Goal: Check status: Check status

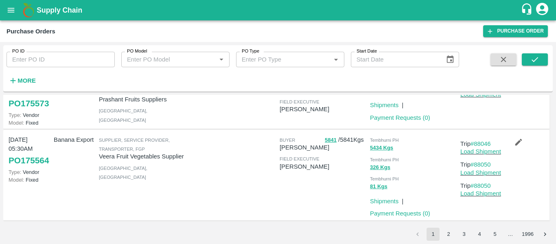
scroll to position [686, 0]
click at [453, 238] on button "2" at bounding box center [448, 233] width 13 height 13
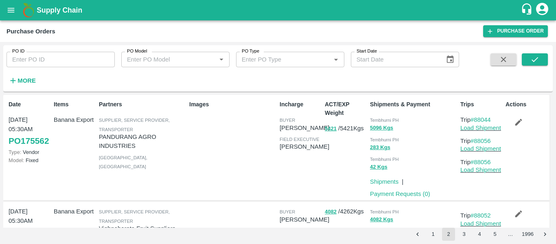
click at [56, 64] on input "PO ID" at bounding box center [61, 59] width 108 height 15
paste input "175525"
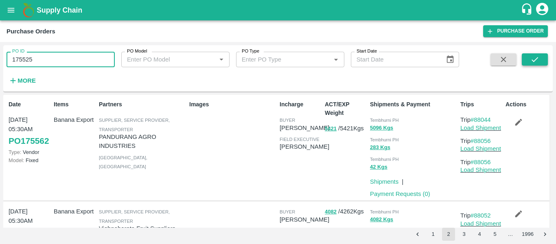
type input "175525"
click at [537, 59] on icon "submit" at bounding box center [534, 59] width 7 height 5
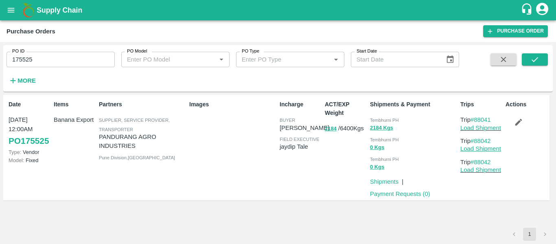
click at [484, 149] on link "Load Shipment" at bounding box center [480, 148] width 41 height 7
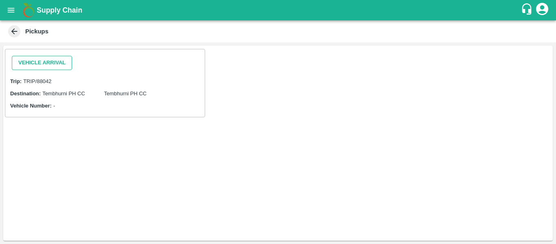
click at [59, 66] on button "Vehicle Arrival" at bounding box center [42, 63] width 60 height 14
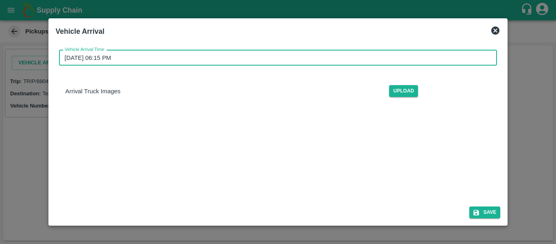
click at [121, 61] on input "[DATE] 06:15 PM" at bounding box center [275, 57] width 433 height 15
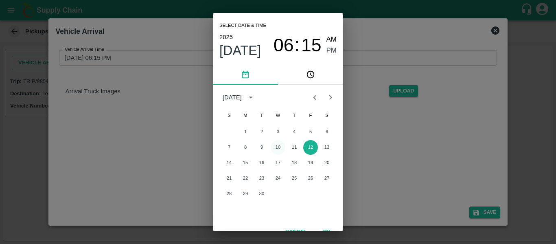
click at [281, 151] on button "10" at bounding box center [278, 147] width 15 height 15
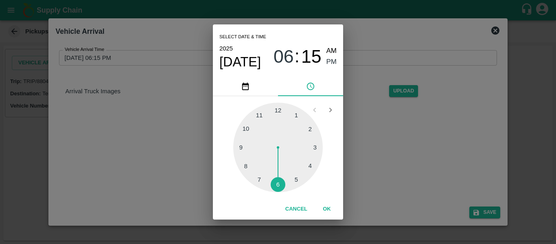
click at [248, 129] on div at bounding box center [278, 148] width 90 height 90
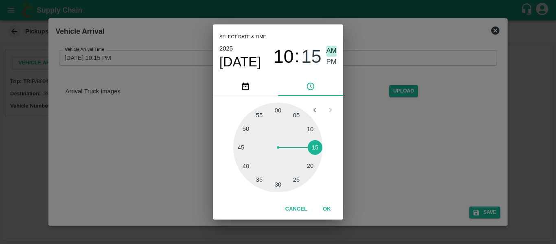
click at [330, 47] on span "AM" at bounding box center [331, 51] width 11 height 11
click at [277, 109] on div at bounding box center [278, 148] width 90 height 90
type input "10/09/2025 10:00 AM"
click at [330, 208] on button "OK" at bounding box center [327, 209] width 26 height 14
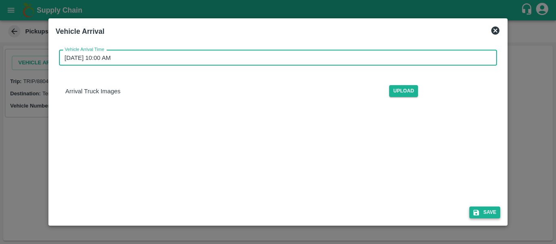
click at [493, 213] on button "Save" at bounding box center [484, 212] width 31 height 12
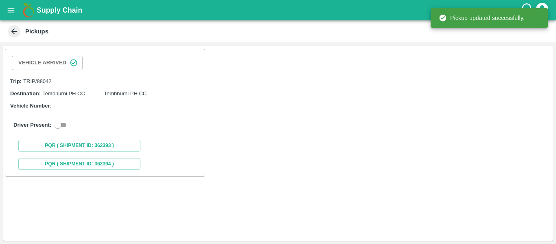
click at [62, 125] on input "checkbox" at bounding box center [57, 125] width 29 height 10
checkbox input "true"
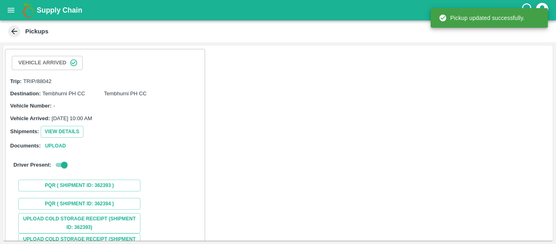
scroll to position [103, 0]
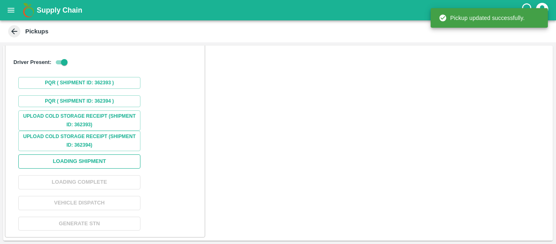
click at [93, 159] on button "Loading Shipment" at bounding box center [79, 161] width 122 height 14
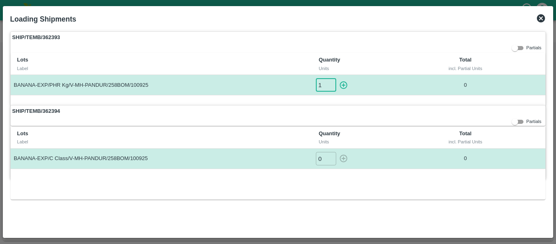
type input "1"
click at [328, 82] on input "1" at bounding box center [326, 84] width 20 height 13
type input "1"
click at [332, 157] on input "1" at bounding box center [326, 158] width 20 height 13
click at [343, 81] on icon "button" at bounding box center [343, 85] width 9 height 9
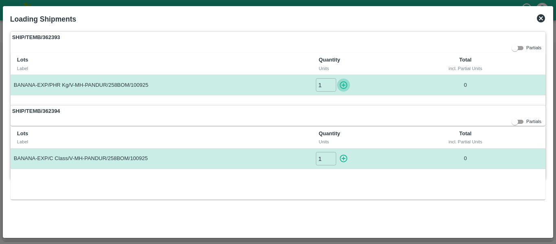
type input "0"
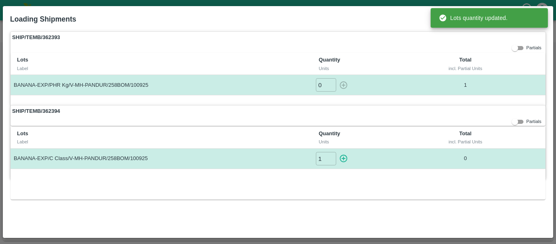
click at [347, 163] on icon "button" at bounding box center [343, 158] width 9 height 9
type input "0"
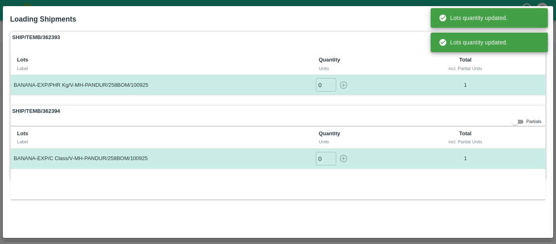
click at [448, 186] on div "Lots Label Quantity Units Total incl. Partial Units BANANA-EXP/C Class/V-MH-PAN…" at bounding box center [278, 163] width 535 height 73
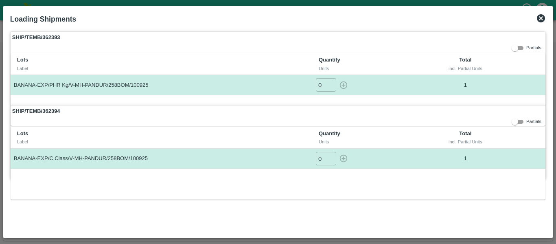
click at [542, 16] on icon at bounding box center [541, 18] width 8 height 8
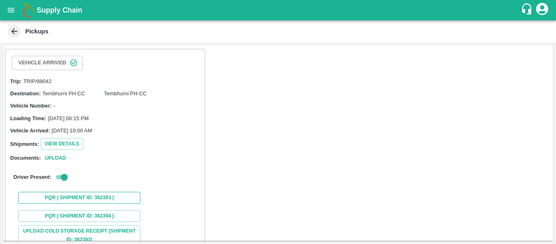
scroll to position [115, 0]
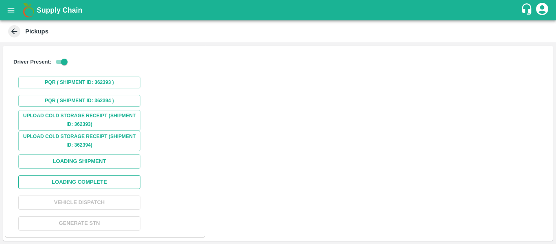
click at [90, 186] on button "Loading Complete" at bounding box center [79, 182] width 122 height 14
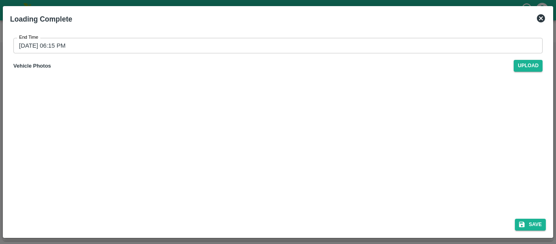
click at [109, 43] on input "12/09/2025 06:15 PM" at bounding box center [274, 45] width 523 height 15
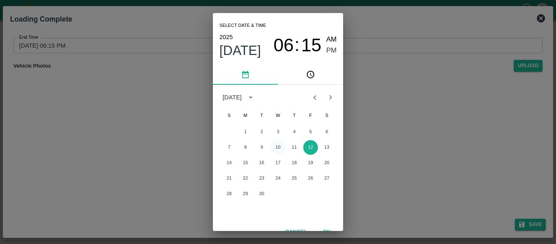
click at [280, 146] on button "10" at bounding box center [278, 147] width 15 height 15
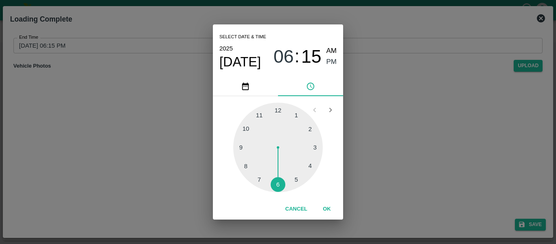
click at [295, 186] on div at bounding box center [278, 148] width 90 height 90
click at [280, 116] on div at bounding box center [278, 148] width 90 height 90
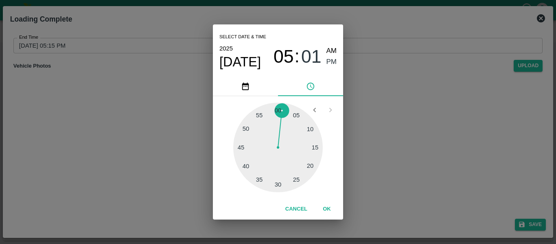
type input "10/09/2025 05:01 PM"
click at [330, 62] on span "PM" at bounding box center [331, 62] width 11 height 11
click at [332, 213] on button "OK" at bounding box center [327, 209] width 26 height 14
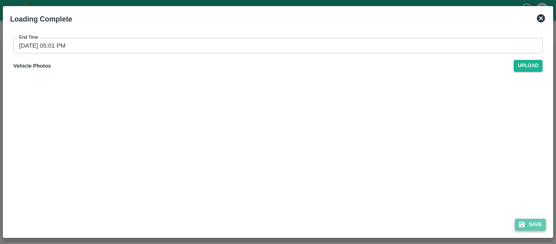
click at [539, 225] on button "Save" at bounding box center [530, 225] width 31 height 12
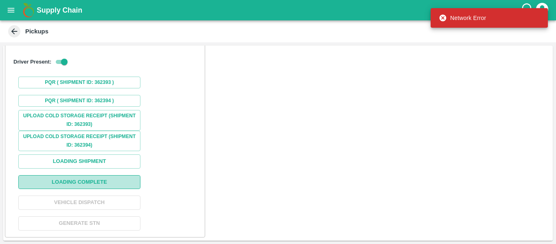
click at [92, 177] on button "Loading Complete" at bounding box center [79, 182] width 122 height 14
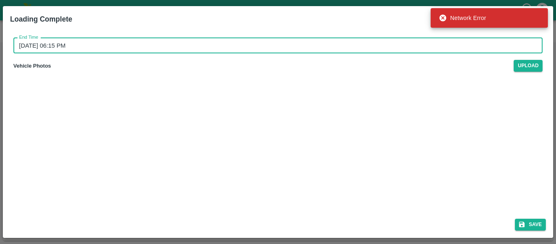
click at [148, 42] on input "12/09/2025 06:15 PM" at bounding box center [274, 45] width 523 height 15
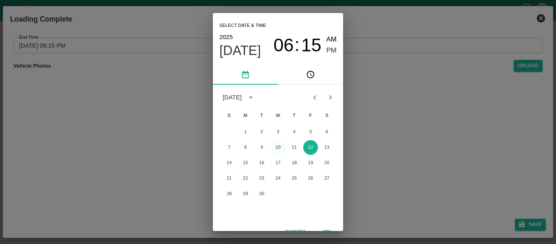
click at [281, 146] on button "10" at bounding box center [278, 147] width 15 height 15
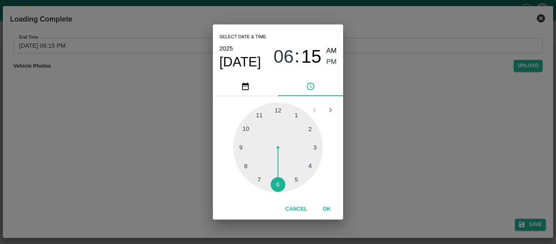
click at [294, 180] on div at bounding box center [278, 148] width 90 height 90
click at [279, 184] on div at bounding box center [278, 148] width 90 height 90
type input "10/09/2025 05:30 PM"
click at [332, 212] on button "OK" at bounding box center [327, 209] width 26 height 14
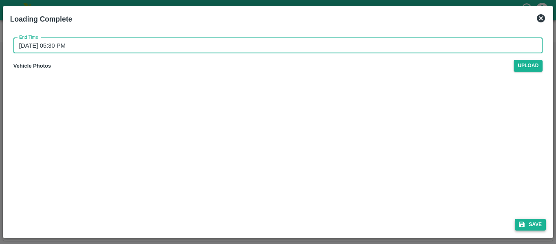
click at [533, 224] on button "Save" at bounding box center [530, 225] width 31 height 12
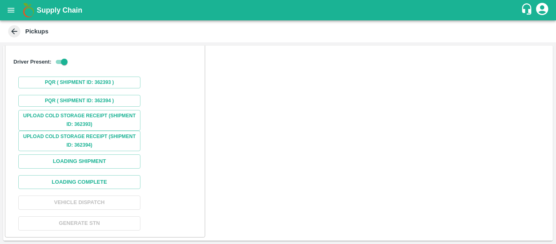
click at [391, 102] on div "Vehicle Arrived Trip: TRIP/88042 Destination: Tembhurni PH CC Tembhurni PH CC V…" at bounding box center [277, 143] width 549 height 195
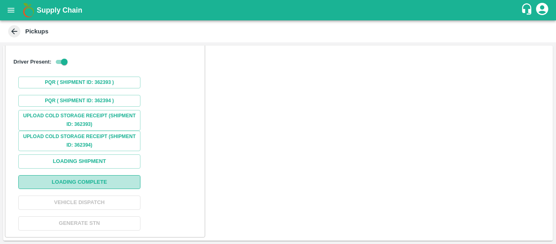
click at [92, 183] on button "Loading Complete" at bounding box center [79, 182] width 122 height 14
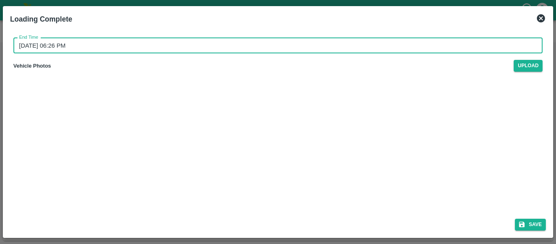
click at [143, 51] on input "12/09/2025 06:26 PM" at bounding box center [274, 45] width 523 height 15
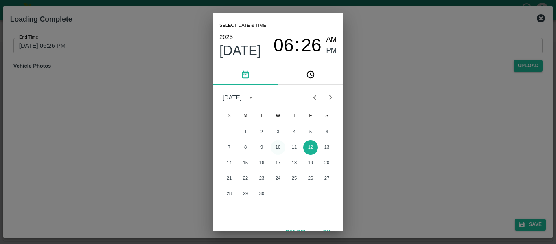
click at [280, 148] on button "10" at bounding box center [278, 147] width 15 height 15
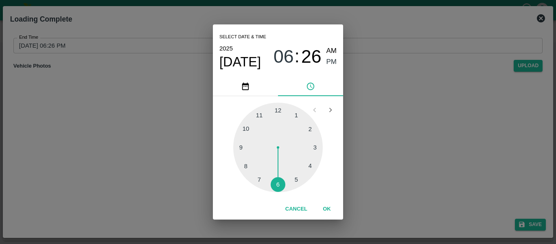
click at [296, 176] on div at bounding box center [278, 148] width 90 height 90
click at [280, 181] on div at bounding box center [278, 148] width 90 height 90
click at [328, 208] on button "OK" at bounding box center [327, 209] width 26 height 14
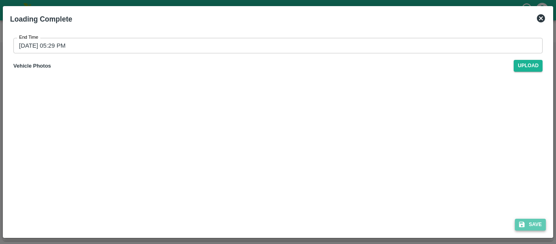
click at [521, 229] on button "Save" at bounding box center [530, 225] width 31 height 12
type input "12/09/2025 06:26 PM"
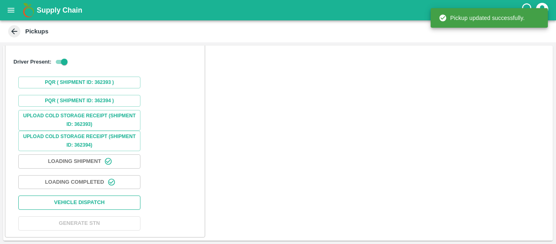
click at [81, 209] on button "Vehicle Dispatch" at bounding box center [79, 202] width 122 height 14
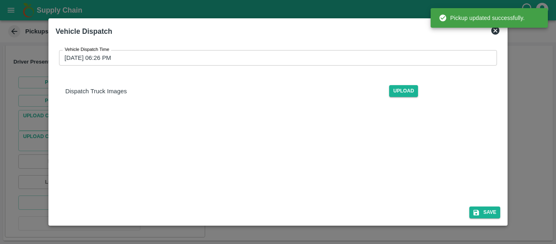
click at [128, 61] on input "12/09/2025 06:26 PM" at bounding box center [275, 57] width 433 height 15
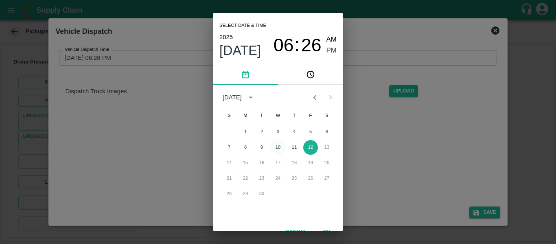
click at [276, 144] on button "10" at bounding box center [278, 147] width 15 height 15
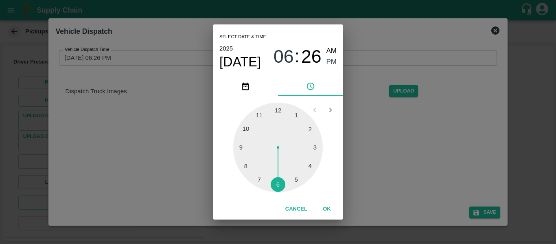
click at [281, 184] on div at bounding box center [278, 148] width 90 height 90
click at [279, 113] on div at bounding box center [278, 148] width 90 height 90
type input "10/09/2025 06:00 PM"
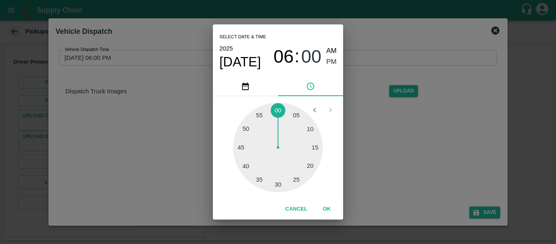
click at [330, 212] on button "OK" at bounding box center [327, 209] width 26 height 14
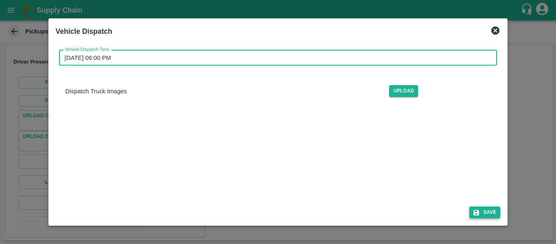
click at [489, 210] on button "Save" at bounding box center [484, 212] width 31 height 12
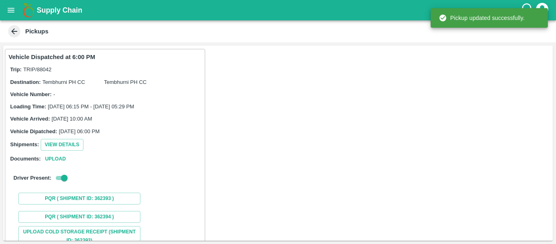
scroll to position [116, 0]
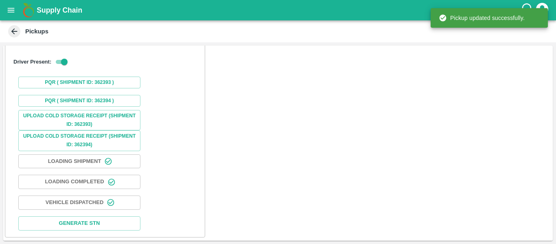
click at [10, 9] on icon "open drawer" at bounding box center [11, 10] width 9 height 9
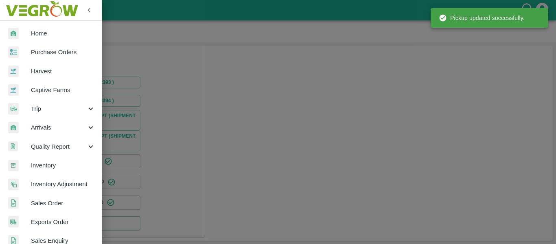
click at [50, 48] on span "Purchase Orders" at bounding box center [63, 52] width 64 height 9
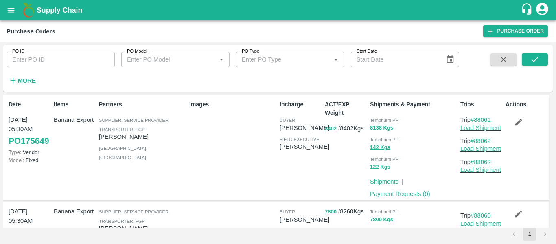
click at [43, 57] on input "PO ID" at bounding box center [61, 59] width 108 height 15
paste input "175525"
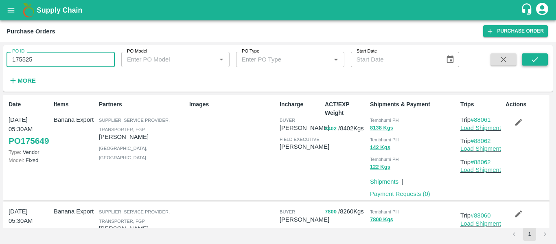
type input "175525"
click at [535, 55] on icon "submit" at bounding box center [534, 59] width 9 height 9
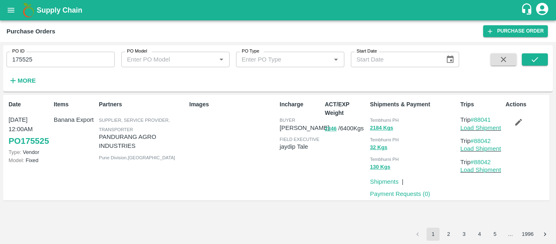
click at [7, 6] on icon "open drawer" at bounding box center [11, 10] width 9 height 9
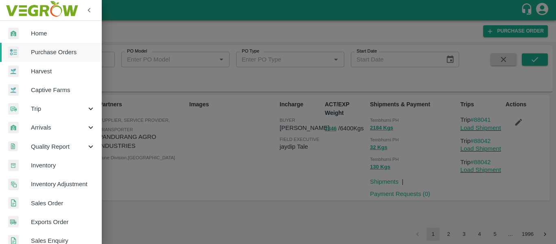
click at [60, 52] on span "Purchase Orders" at bounding box center [63, 52] width 64 height 9
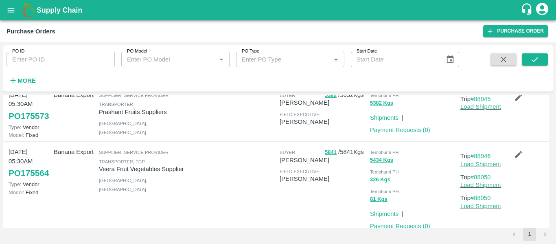
scroll to position [706, 0]
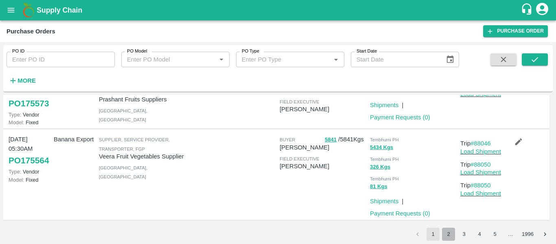
click at [450, 235] on button "2" at bounding box center [448, 233] width 13 height 13
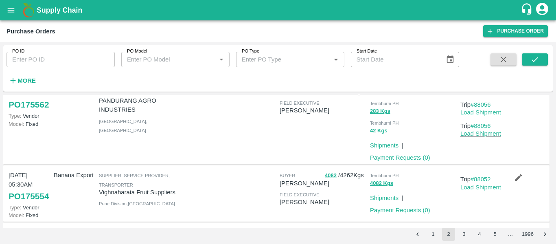
scroll to position [0, 0]
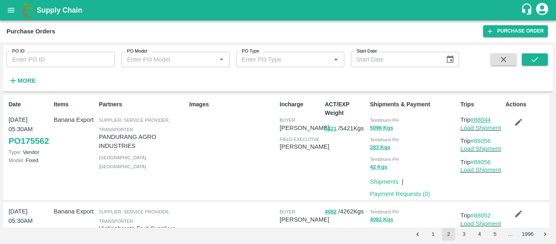
click at [481, 119] on link "#88044" at bounding box center [480, 119] width 20 height 7
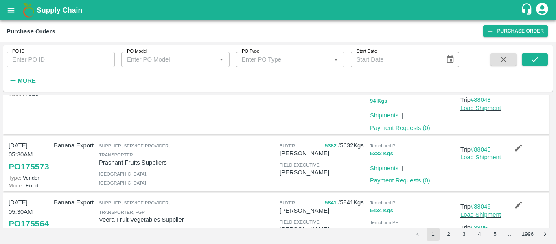
scroll to position [706, 0]
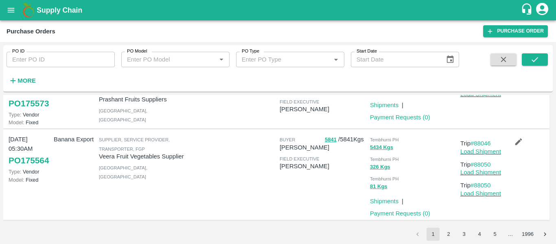
click at [450, 231] on button "2" at bounding box center [448, 233] width 13 height 13
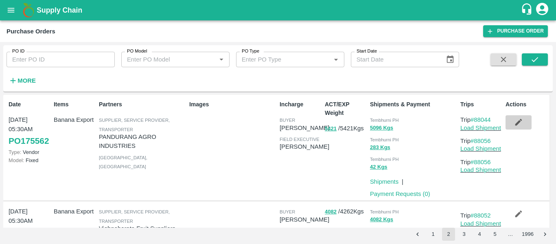
click at [525, 122] on button "button" at bounding box center [518, 122] width 26 height 14
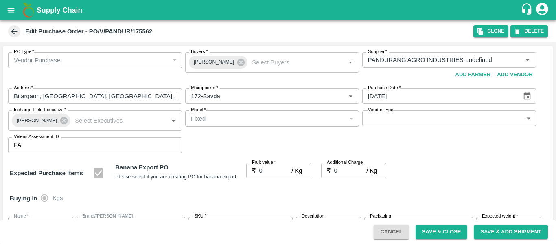
click at [533, 92] on div "11/09/2025 Purchase Date" at bounding box center [449, 95] width 174 height 15
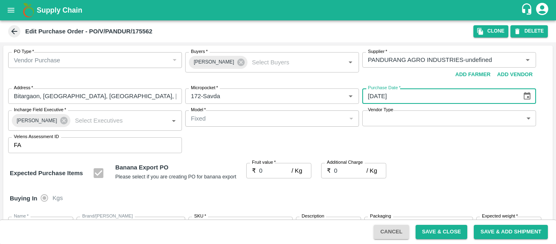
click at [524, 97] on icon "Choose date, selected date is Sep 11, 2025" at bounding box center [526, 96] width 9 height 9
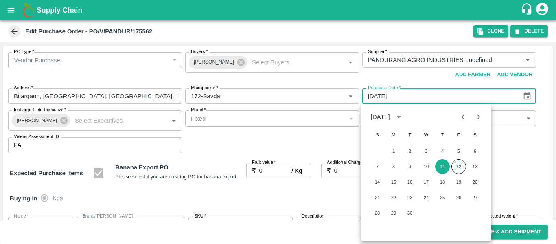
click at [458, 164] on button "12" at bounding box center [458, 166] width 15 height 15
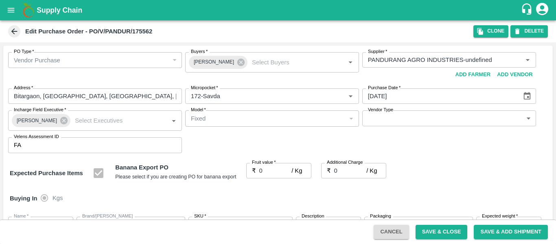
type input "12/09/2025"
click at [426, 230] on button "Save & Close" at bounding box center [441, 232] width 52 height 14
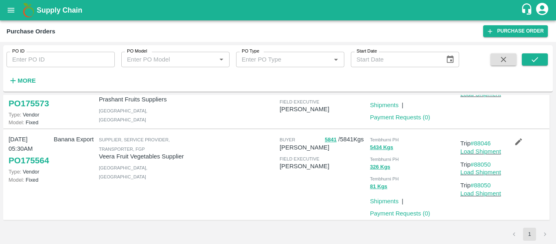
scroll to position [706, 0]
click at [452, 236] on button "2" at bounding box center [448, 233] width 13 height 13
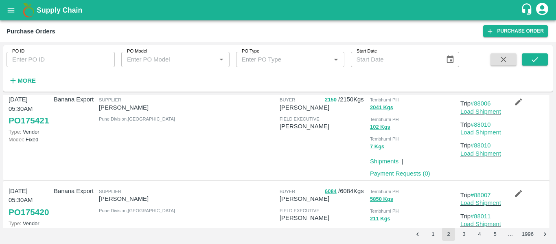
scroll to position [480, 0]
click at [484, 107] on link "#88006" at bounding box center [480, 104] width 20 height 7
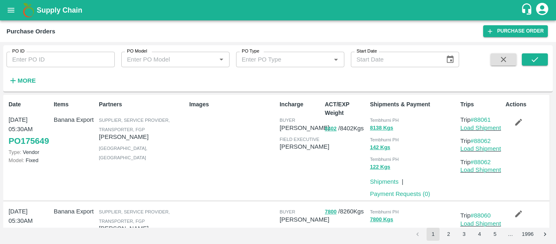
click at [451, 233] on button "2" at bounding box center [448, 233] width 13 height 13
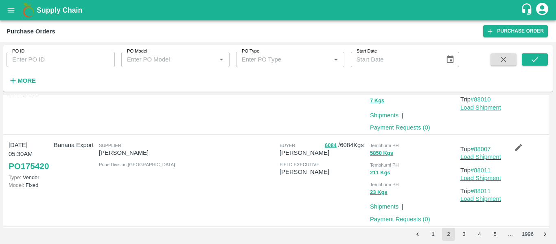
scroll to position [527, 0]
click at [479, 152] on link "#88007" at bounding box center [480, 148] width 20 height 7
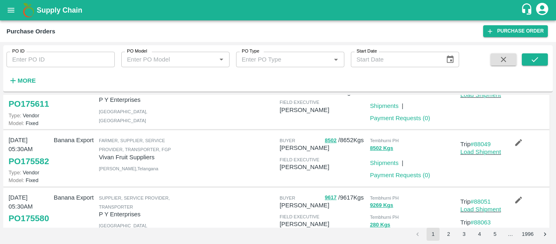
scroll to position [706, 0]
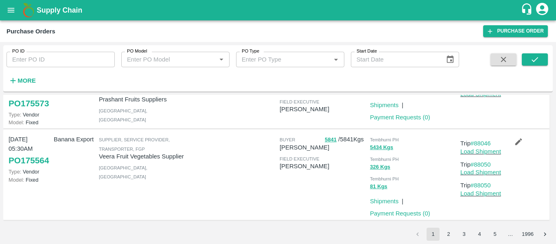
click at [449, 234] on button "2" at bounding box center [448, 233] width 13 height 13
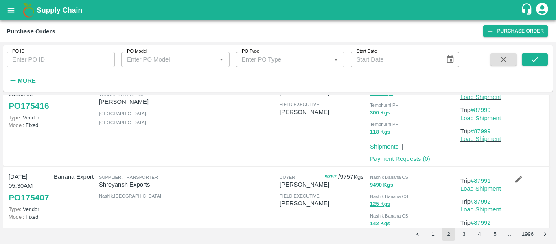
scroll to position [745, 0]
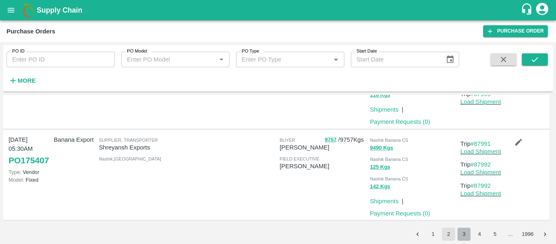
click at [464, 230] on button "3" at bounding box center [463, 233] width 13 height 13
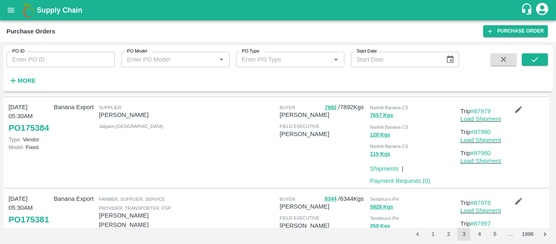
scroll to position [806, 0]
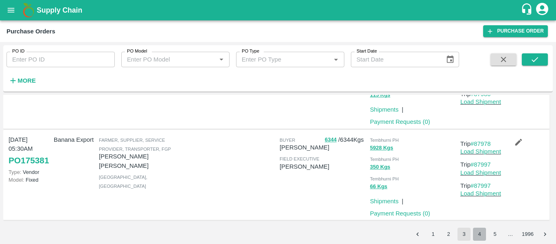
click at [476, 230] on button "4" at bounding box center [479, 233] width 13 height 13
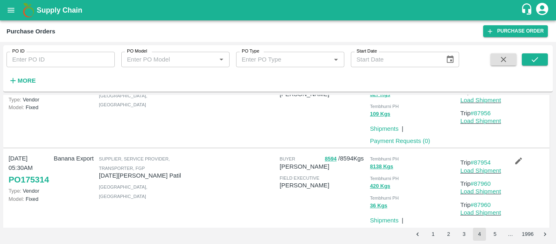
scroll to position [884, 0]
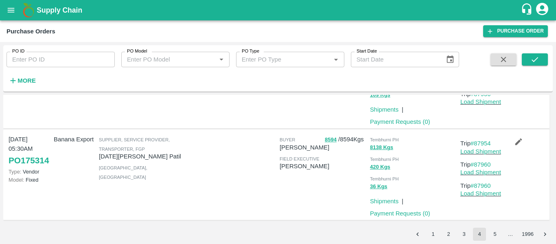
click at [492, 234] on button "5" at bounding box center [494, 233] width 13 height 13
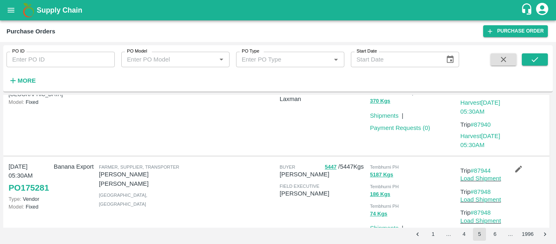
scroll to position [905, 0]
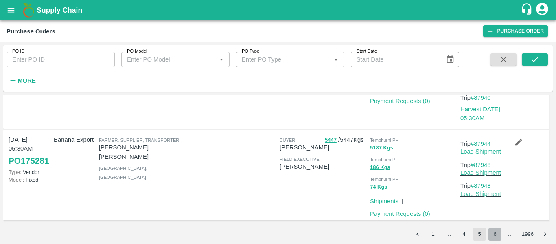
click at [493, 232] on button "6" at bounding box center [494, 233] width 13 height 13
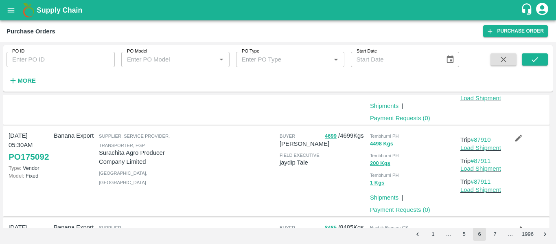
scroll to position [785, 0]
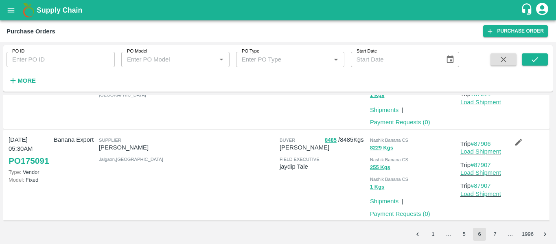
click at [494, 227] on div "Date [DATE] 05:30AM PO 175280 Type: Vendor Model: Fixed Items Banana Export Par…" at bounding box center [277, 161] width 549 height 133
click at [495, 232] on button "7" at bounding box center [494, 233] width 13 height 13
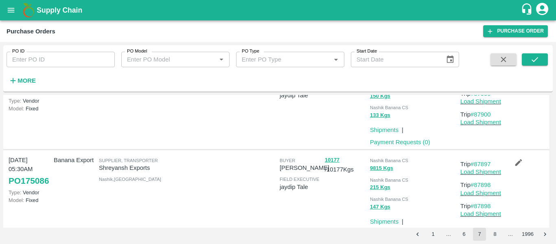
scroll to position [0, 0]
